Goal: Task Accomplishment & Management: Manage account settings

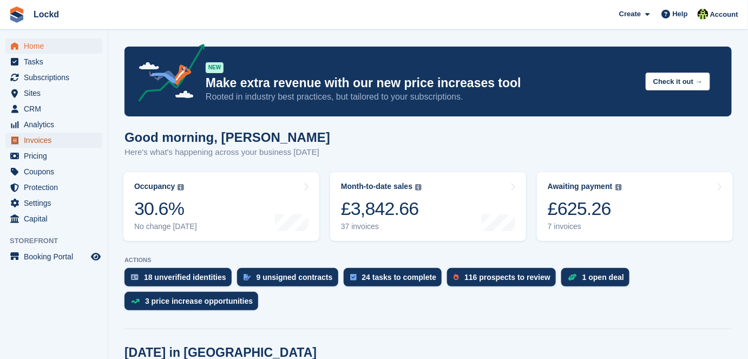
click at [42, 138] on span "Invoices" at bounding box center [56, 140] width 65 height 15
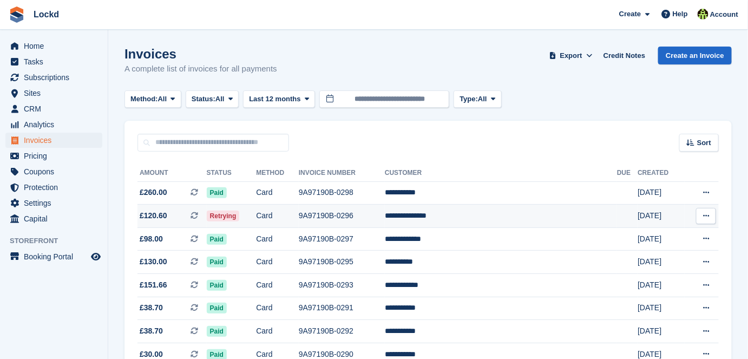
click at [163, 215] on span "£120.60" at bounding box center [154, 215] width 28 height 11
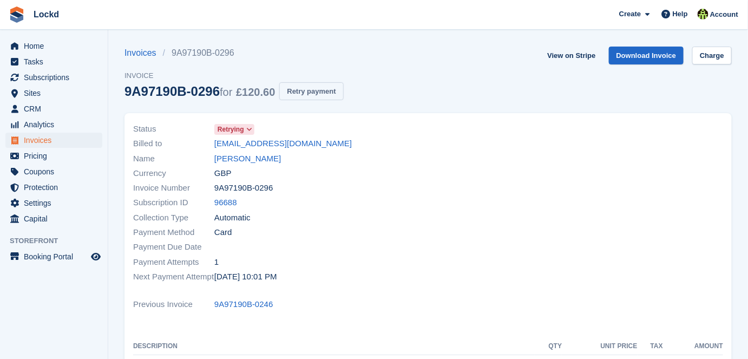
click at [303, 91] on button "Retry payment" at bounding box center [311, 91] width 64 height 18
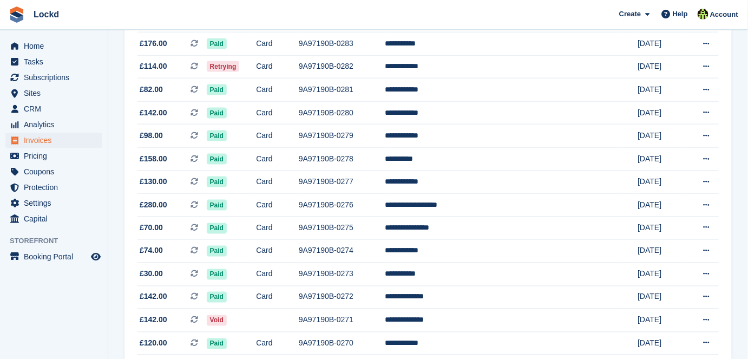
scroll to position [492, 0]
